Goal: Information Seeking & Learning: Learn about a topic

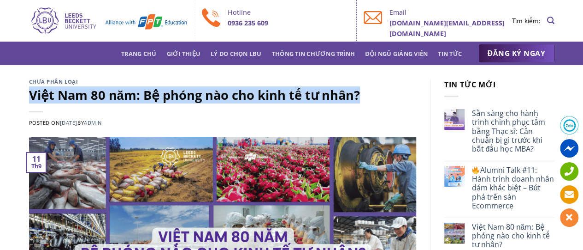
drag, startPoint x: 363, startPoint y: 93, endPoint x: 32, endPoint y: 95, distance: 330.3
click at [32, 95] on h1 "Việt Nam 80 năm: Bệ phóng nào cho kinh tế tư nhân?" at bounding box center [222, 95] width 387 height 16
copy h1 "Việt Nam 80 năm: Bệ phóng nào cho kinh tế tư nhân?"
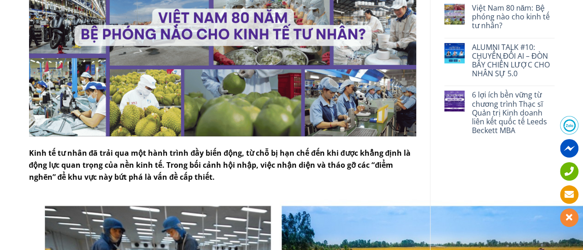
scroll to position [277, 0]
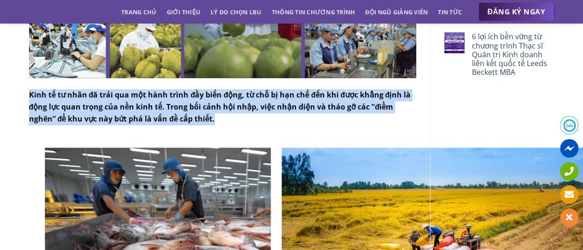
drag, startPoint x: 70, startPoint y: 98, endPoint x: 216, endPoint y: 121, distance: 148.0
click at [229, 122] on p "Kinh tế tư nhân đã trải qua một hành trình đầy biến động, từ chỗ bị hạn chế đến…" at bounding box center [222, 107] width 387 height 36
copy strong "Kinh tế tư nhân đã trải qua một hành trình đầy biến động, từ chỗ bị hạn chế đến…"
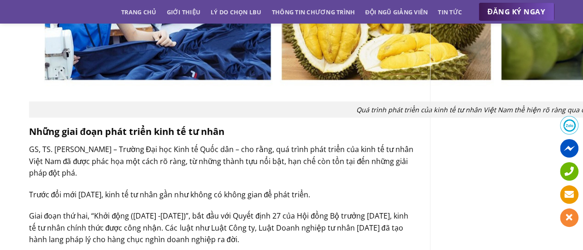
scroll to position [1015, 0]
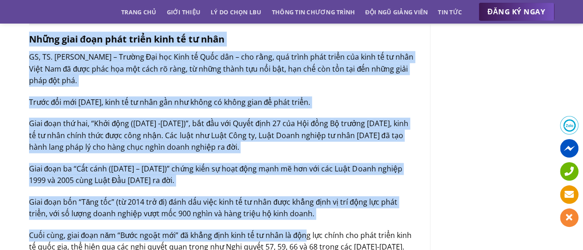
drag, startPoint x: 42, startPoint y: 45, endPoint x: 271, endPoint y: 199, distance: 275.8
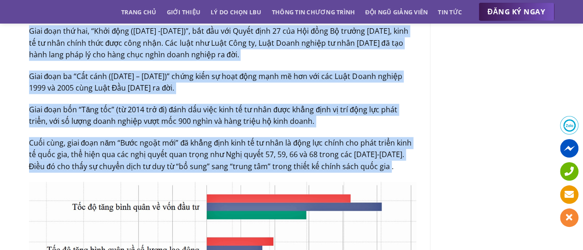
copy div "Lorem ipsu dolo sita conse adip el se doei TE, IN. Utl Etdol Mag – Aliqua Eni a…"
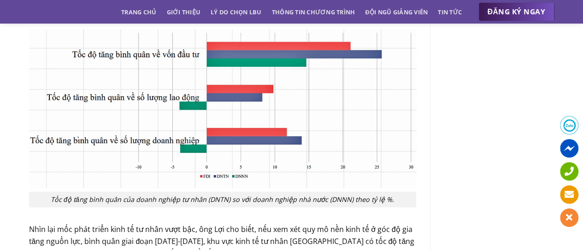
scroll to position [1245, 0]
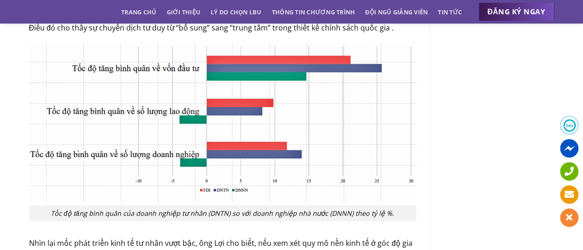
drag, startPoint x: 75, startPoint y: 42, endPoint x: 287, endPoint y: 131, distance: 230.3
click at [288, 131] on img at bounding box center [222, 122] width 387 height 158
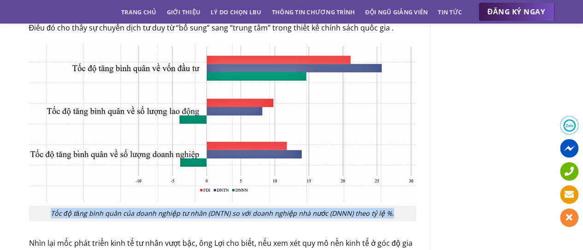
drag, startPoint x: 55, startPoint y: 213, endPoint x: 304, endPoint y: 221, distance: 249.2
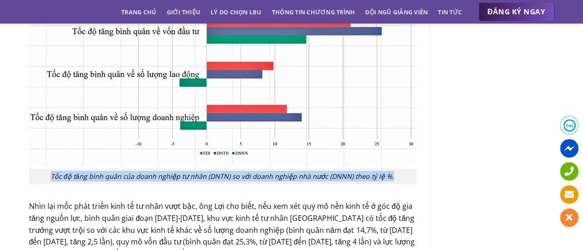
scroll to position [1384, 0]
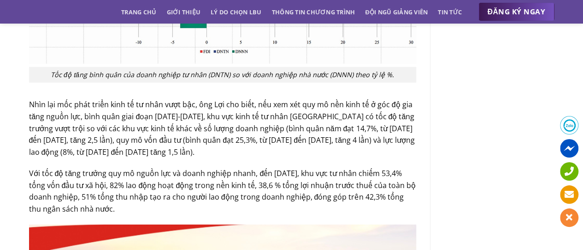
click at [110, 113] on p "Nhìn lại mốc phát triển kinh tế tư nhân vượt bậc, ông Lợi cho biết, nếu xem xét…" at bounding box center [222, 128] width 387 height 59
drag, startPoint x: 29, startPoint y: 102, endPoint x: 122, endPoint y: 207, distance: 140.2
copy div "Lore ips dol sita conse adip el se doei temp inc, utl Etd mag aliq, eni adm ven…"
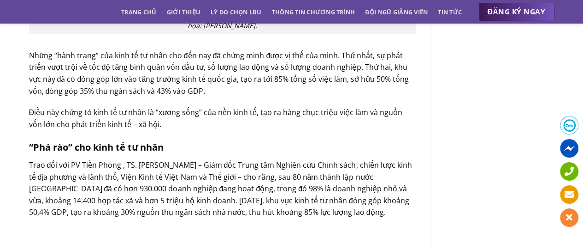
scroll to position [2352, 0]
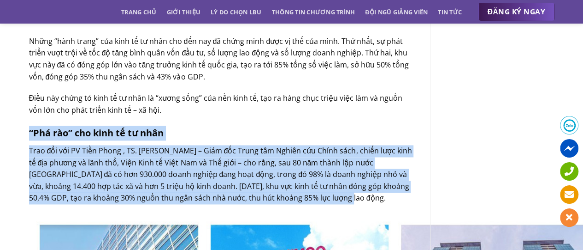
drag, startPoint x: 29, startPoint y: 132, endPoint x: 315, endPoint y: 198, distance: 293.9
copy div "“Phá rào” cho kinh tế tư nhân Trao đổi với PV Tiền Phong , TS. [PERSON_NAME] – …"
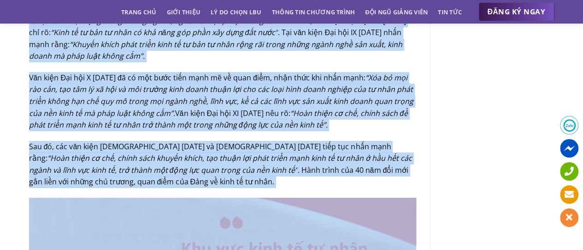
scroll to position [3273, 0]
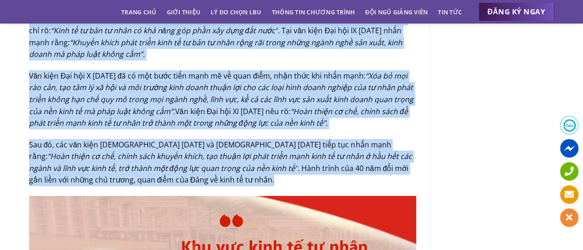
drag, startPoint x: 30, startPoint y: 70, endPoint x: 217, endPoint y: 169, distance: 211.3
copy div "Lor ips dolor sitam consec ad elit sed do eiu tem, in utl et dol mag al enim ad…"
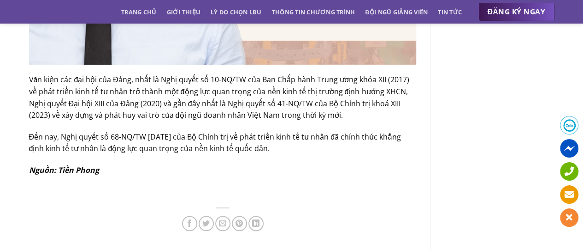
scroll to position [3689, 0]
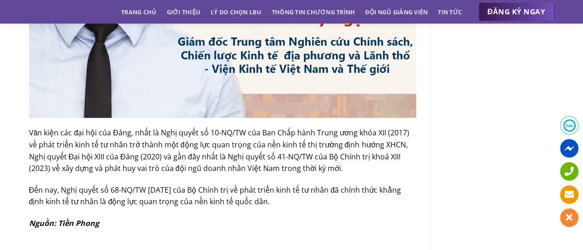
drag, startPoint x: 30, startPoint y: 120, endPoint x: 302, endPoint y: 188, distance: 280.9
copy div "Văn kiện các đại hội của Đảng, nhất là Nghị quyết số 10-NQ/TW của Ban Chấp hành…"
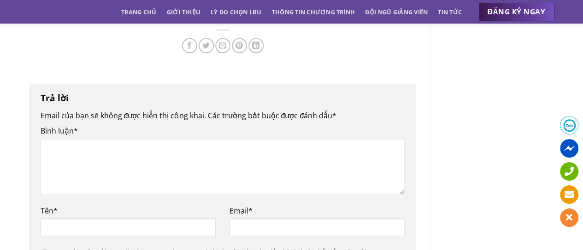
scroll to position [4058, 0]
